Goal: Communication & Community: Answer question/provide support

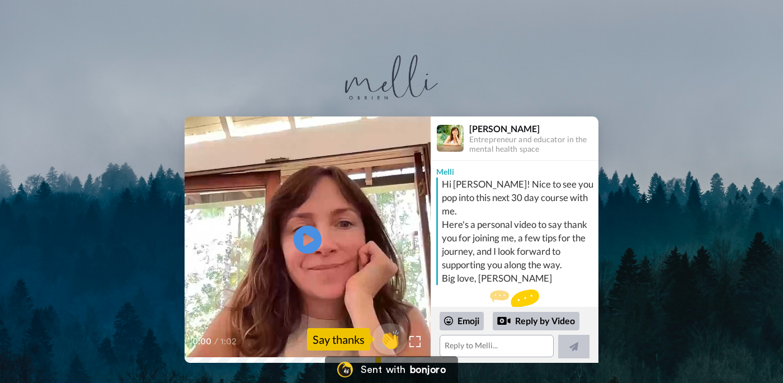
click at [395, 338] on span "👏" at bounding box center [390, 339] width 35 height 22
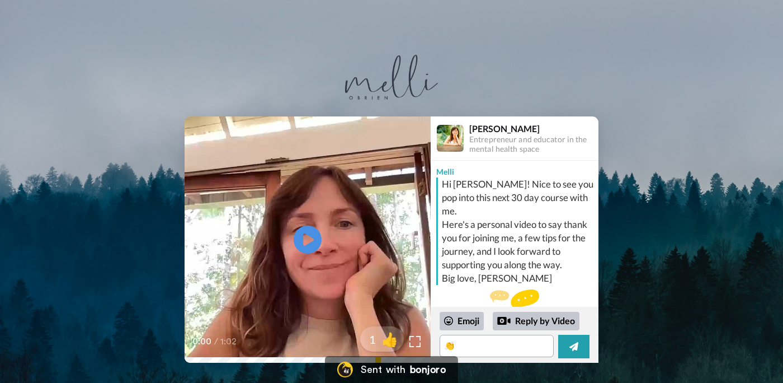
click at [288, 72] on div "Play/Pause 0:00 / 1:02 1 👍 [PERSON_NAME] and educator in the mental health spac…" at bounding box center [391, 200] width 783 height 324
click at [496, 342] on textarea at bounding box center [497, 345] width 114 height 22
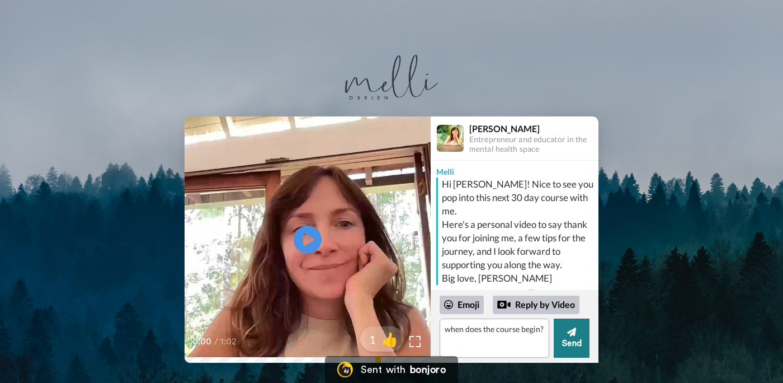
click at [574, 328] on icon at bounding box center [571, 331] width 9 height 11
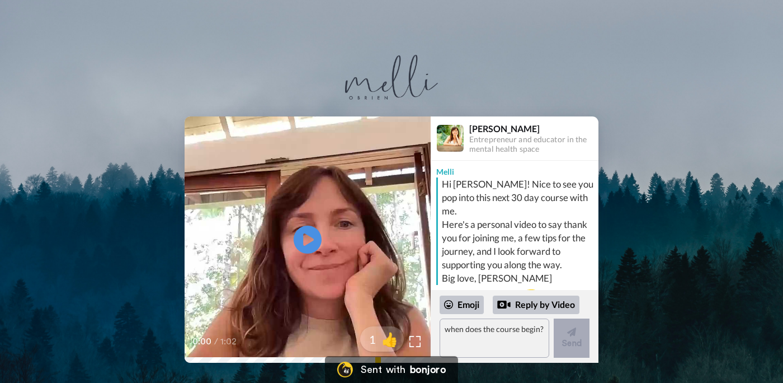
scroll to position [53, 0]
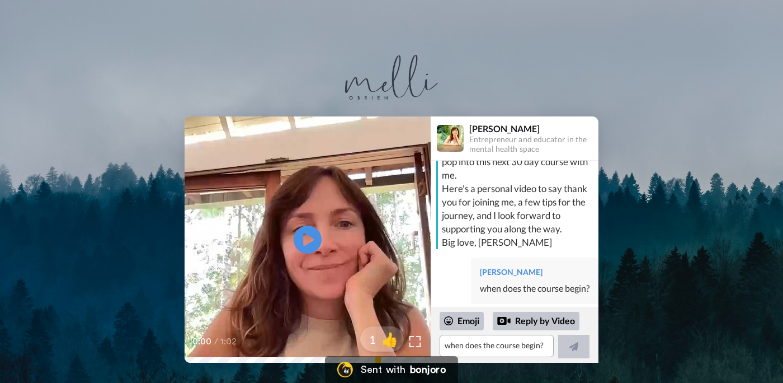
click at [581, 185] on div "Hi Ellen! Nice to see you pop into this next 30 day course with me. Here's a pe…" at bounding box center [519, 195] width 154 height 107
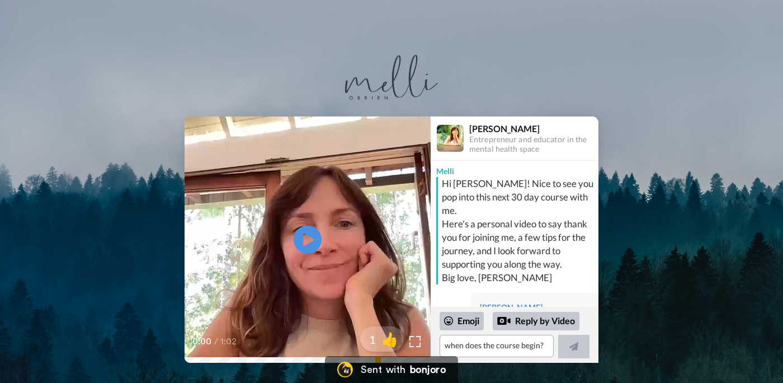
scroll to position [0, 0]
click at [310, 237] on icon "Play/Pause" at bounding box center [308, 239] width 30 height 53
click at [393, 337] on span "👍" at bounding box center [391, 339] width 35 height 22
click at [394, 338] on span "🔥" at bounding box center [391, 339] width 35 height 22
click at [576, 347] on icon at bounding box center [573, 346] width 9 height 9
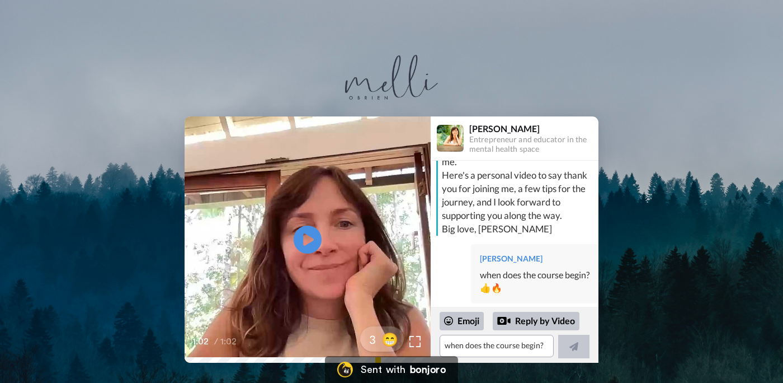
scroll to position [49, 0]
click at [493, 48] on div "Play/Pause 1:02 / 1:02 3 😁 Melli O'Brien Entrepreneur and educator in the menta…" at bounding box center [391, 200] width 783 height 324
click at [138, 301] on div "Play/Pause 1:02 / 1:02 3 😁 Melli O'Brien Entrepreneur and educator in the menta…" at bounding box center [391, 239] width 783 height 246
click at [388, 337] on span "😁" at bounding box center [391, 339] width 35 height 22
click at [590, 221] on div "Hi Ellen! Nice to see you pop into this next 30 day course with me. Here's a pe…" at bounding box center [519, 182] width 154 height 107
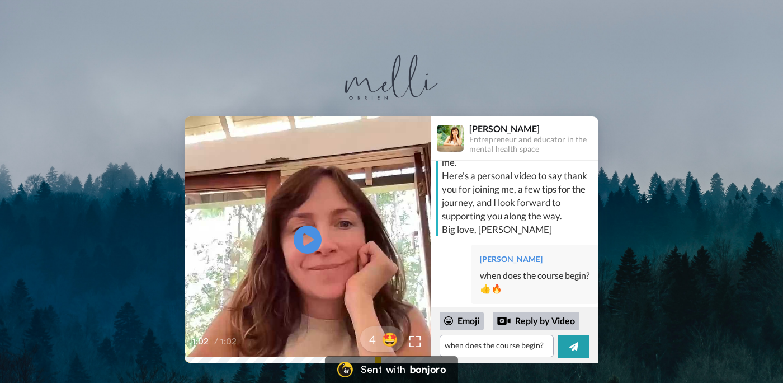
click at [370, 126] on video at bounding box center [308, 239] width 246 height 246
click at [461, 345] on textarea "😁" at bounding box center [497, 345] width 114 height 22
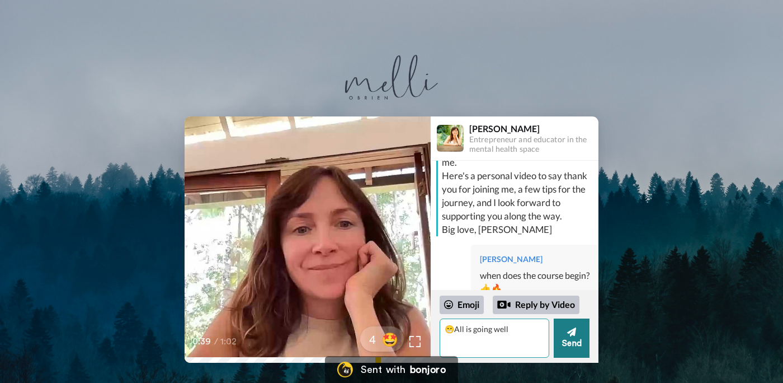
type textarea "😁All is going well"
click at [572, 340] on button "Send" at bounding box center [572, 337] width 36 height 39
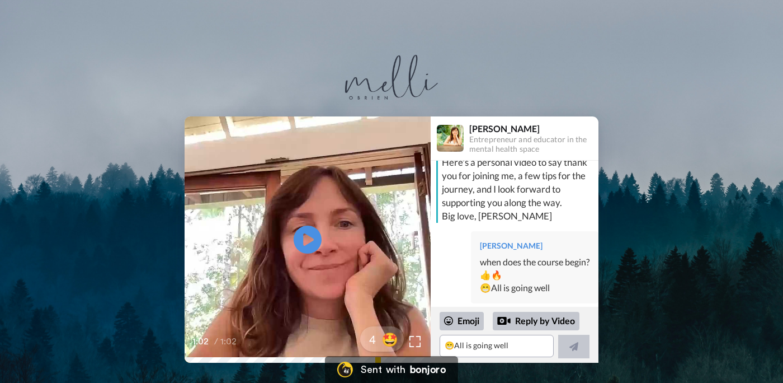
scroll to position [62, 0]
click at [646, 140] on div "Play/Pause 1:02 / 1:02 4 🤩 Melli O'Brien Entrepreneur and educator in the menta…" at bounding box center [391, 239] width 783 height 246
click at [644, 302] on div "Play/Pause 1:02 / 1:02 4 🤩 Melli O'Brien Entrepreneur and educator in the menta…" at bounding box center [391, 239] width 783 height 246
click at [660, 224] on div "Play/Pause 1:02 / 1:02 4 🤩 Melli O'Brien Entrepreneur and educator in the menta…" at bounding box center [391, 239] width 783 height 246
click at [705, 38] on div "Play/Pause 1:02 / 1:02 4 🤩 Melli O'Brien Entrepreneur and educator in the menta…" at bounding box center [391, 198] width 783 height 396
